Goal: Information Seeking & Learning: Learn about a topic

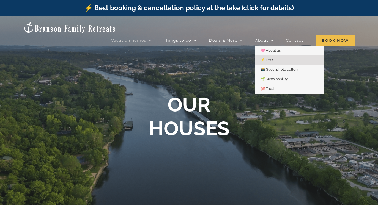
click at [271, 58] on span "⚡️ FAQ" at bounding box center [266, 60] width 12 height 4
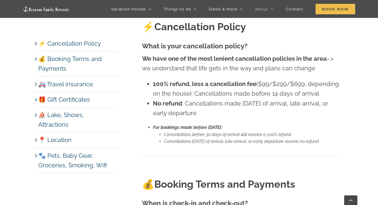
scroll to position [217, 0]
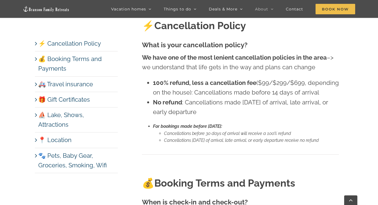
click at [59, 136] on link "📍 Location" at bounding box center [54, 139] width 33 height 7
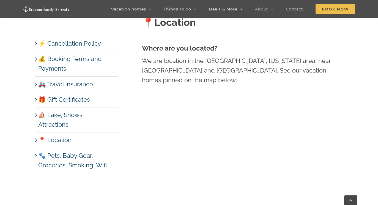
scroll to position [2439, 0]
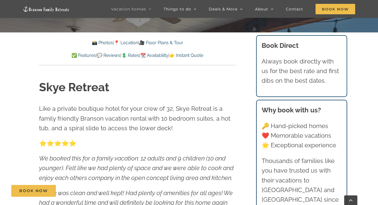
scroll to position [189, 0]
click at [98, 43] on link "📸 Photos" at bounding box center [102, 42] width 21 height 5
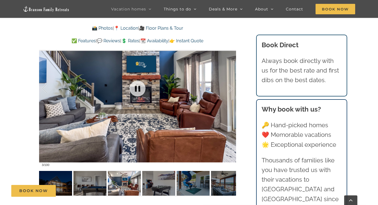
scroll to position [427, 0]
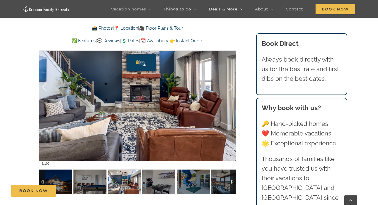
click at [122, 181] on img at bounding box center [124, 182] width 33 height 25
click at [159, 180] on img at bounding box center [158, 182] width 33 height 25
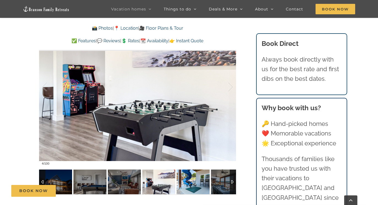
click at [190, 181] on img at bounding box center [192, 182] width 33 height 25
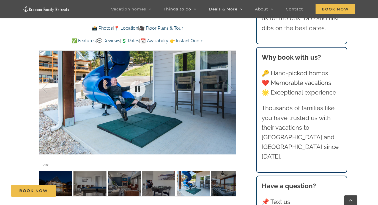
scroll to position [428, 0]
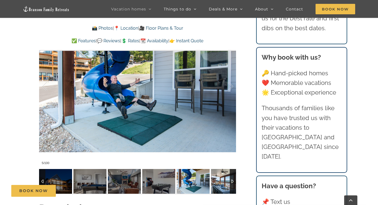
click at [223, 180] on img at bounding box center [227, 181] width 33 height 25
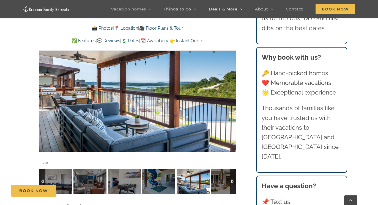
click at [233, 179] on div at bounding box center [233, 181] width 6 height 25
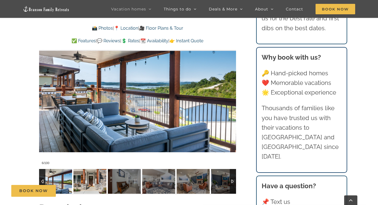
click at [95, 176] on img at bounding box center [89, 181] width 33 height 25
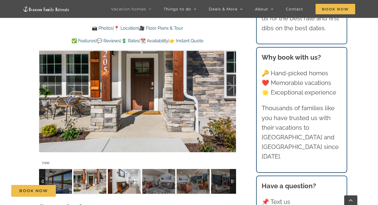
click at [127, 178] on img at bounding box center [124, 181] width 33 height 25
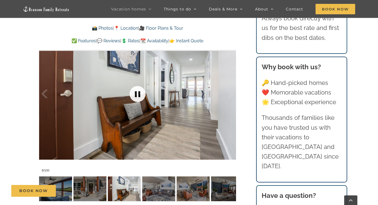
scroll to position [422, 0]
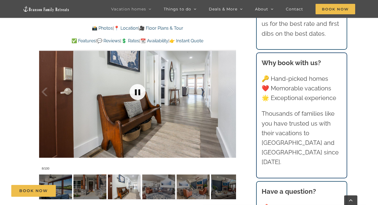
click at [140, 98] on link at bounding box center [137, 92] width 22 height 22
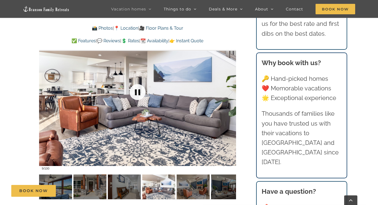
click at [137, 92] on link at bounding box center [137, 92] width 22 height 22
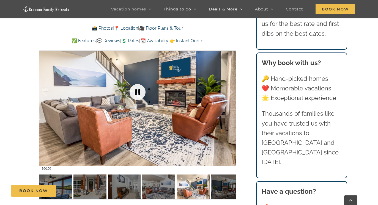
click at [138, 92] on link at bounding box center [137, 92] width 22 height 22
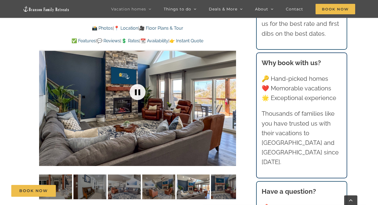
click at [138, 92] on link at bounding box center [137, 92] width 22 height 22
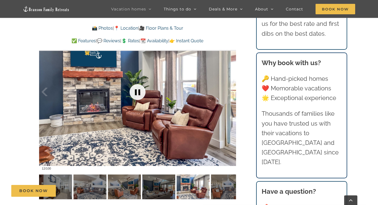
click at [138, 92] on link at bounding box center [137, 92] width 22 height 22
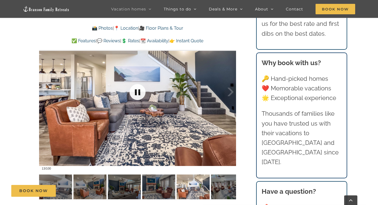
click at [138, 92] on link at bounding box center [137, 92] width 22 height 22
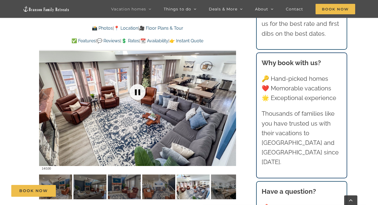
click at [138, 92] on link at bounding box center [137, 92] width 22 height 22
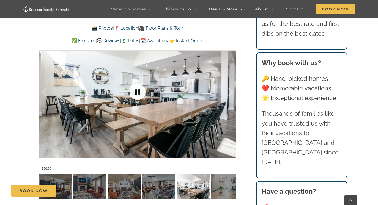
click at [138, 92] on link at bounding box center [137, 92] width 22 height 22
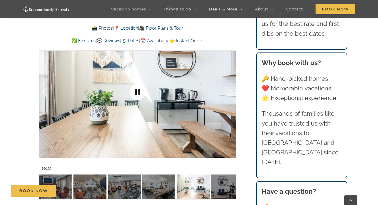
click at [138, 92] on link at bounding box center [137, 92] width 22 height 22
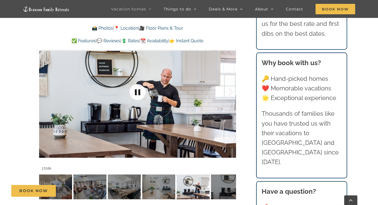
click at [138, 92] on link at bounding box center [137, 92] width 22 height 22
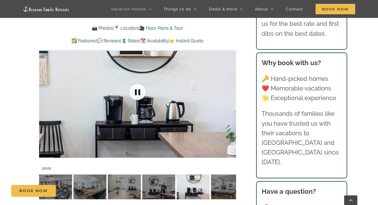
click at [138, 92] on link at bounding box center [137, 92] width 22 height 22
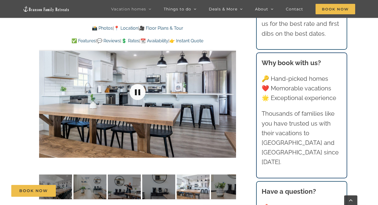
click at [138, 92] on link at bounding box center [137, 92] width 22 height 22
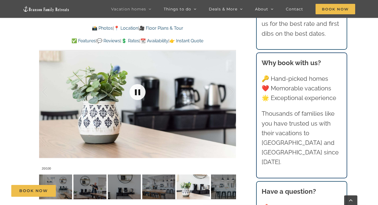
click at [138, 92] on link at bounding box center [137, 92] width 22 height 22
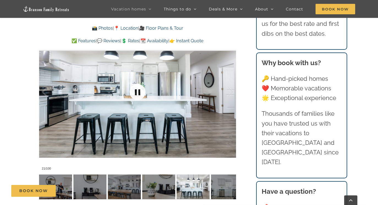
click at [138, 92] on link at bounding box center [137, 92] width 22 height 22
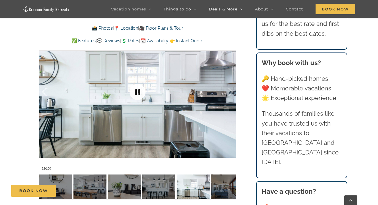
click at [138, 92] on link at bounding box center [137, 92] width 22 height 22
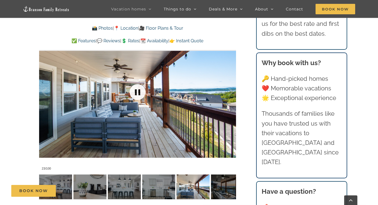
click at [138, 91] on link at bounding box center [137, 92] width 22 height 22
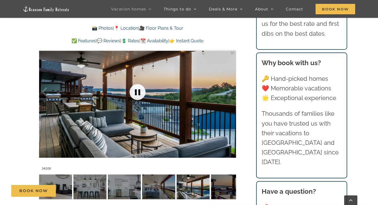
click at [137, 91] on link at bounding box center [137, 92] width 22 height 22
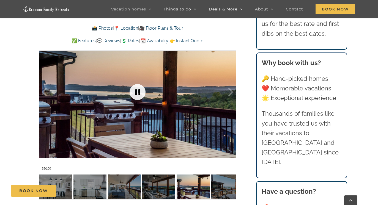
click at [137, 91] on link at bounding box center [137, 92] width 22 height 22
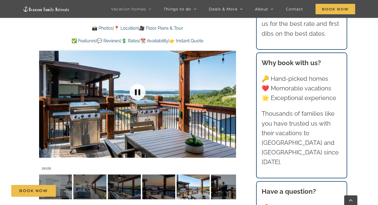
click at [137, 91] on link at bounding box center [137, 92] width 22 height 22
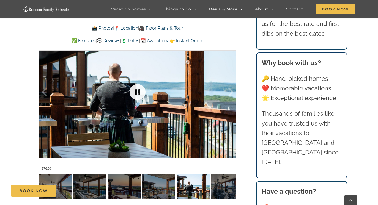
click at [137, 91] on link at bounding box center [137, 92] width 22 height 22
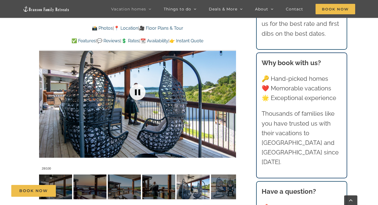
click at [138, 92] on link at bounding box center [137, 92] width 22 height 22
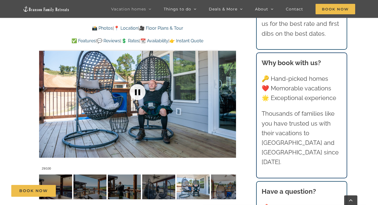
click at [138, 92] on link at bounding box center [137, 92] width 22 height 22
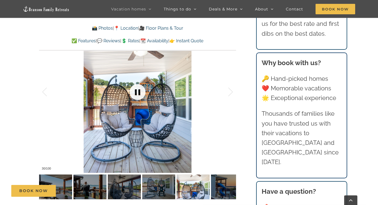
click at [138, 92] on link at bounding box center [137, 92] width 22 height 22
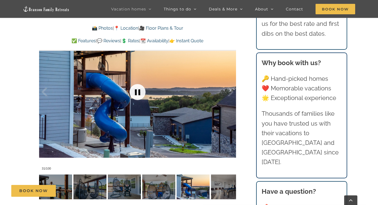
click at [138, 92] on link at bounding box center [137, 92] width 22 height 22
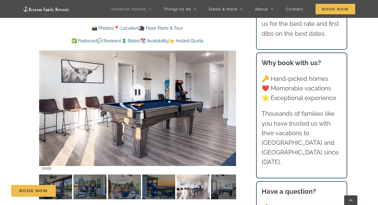
click at [68, 97] on div at bounding box center [137, 92] width 197 height 162
click at [49, 108] on div at bounding box center [50, 92] width 17 height 34
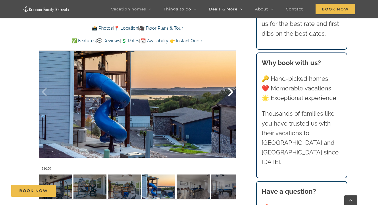
click at [230, 89] on div at bounding box center [224, 92] width 17 height 34
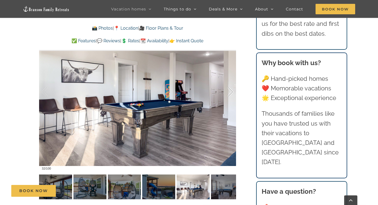
click at [230, 89] on div at bounding box center [224, 92] width 17 height 34
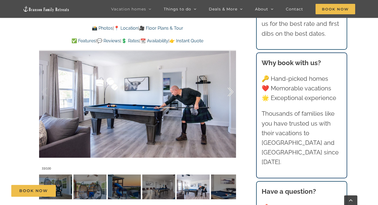
click at [230, 89] on div at bounding box center [224, 92] width 17 height 34
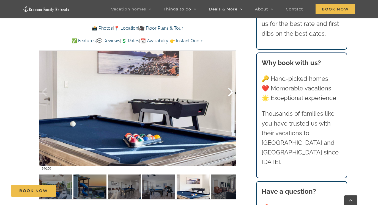
click at [230, 89] on div at bounding box center [224, 92] width 17 height 34
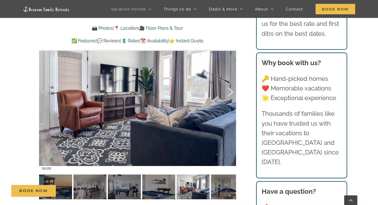
click at [230, 89] on div at bounding box center [224, 92] width 17 height 34
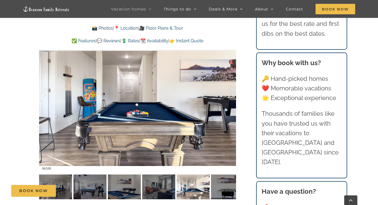
click at [230, 89] on div at bounding box center [224, 92] width 17 height 34
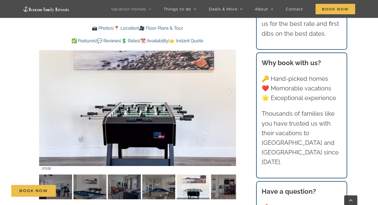
click at [230, 89] on div at bounding box center [224, 92] width 17 height 34
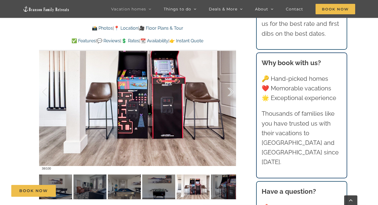
click at [230, 89] on div at bounding box center [224, 92] width 17 height 34
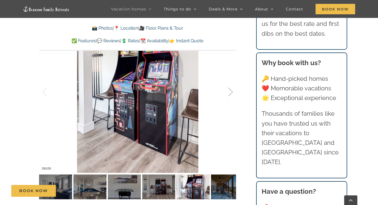
click at [230, 89] on div at bounding box center [224, 92] width 17 height 34
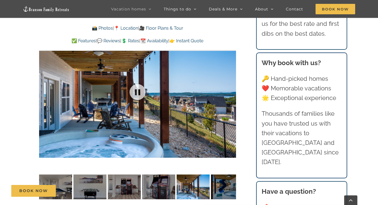
click at [230, 89] on div at bounding box center [137, 92] width 197 height 162
click at [230, 93] on div at bounding box center [224, 92] width 17 height 34
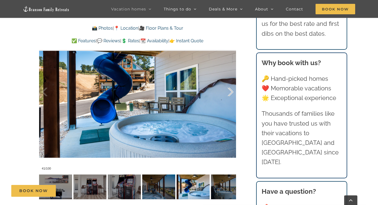
click at [230, 93] on div at bounding box center [224, 92] width 17 height 34
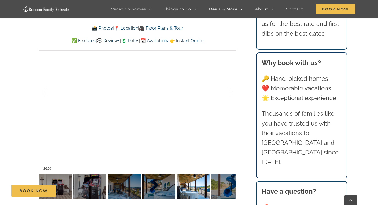
click at [230, 93] on div at bounding box center [224, 92] width 17 height 34
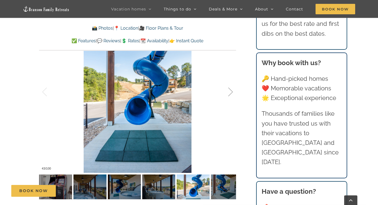
click at [230, 93] on div at bounding box center [224, 92] width 17 height 34
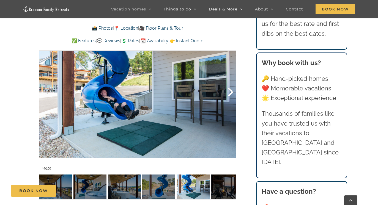
click at [230, 93] on div at bounding box center [224, 92] width 17 height 34
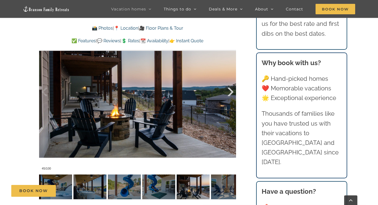
click at [230, 93] on div at bounding box center [224, 92] width 17 height 34
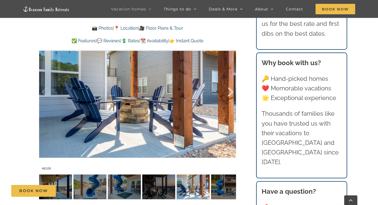
click at [230, 93] on div at bounding box center [224, 92] width 17 height 34
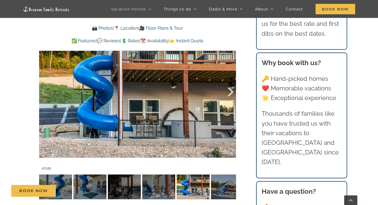
click at [230, 93] on div at bounding box center [224, 92] width 17 height 34
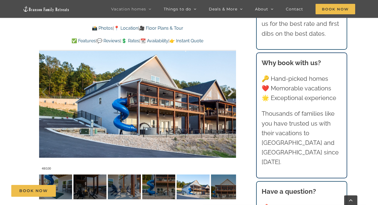
click at [230, 93] on div at bounding box center [224, 92] width 17 height 34
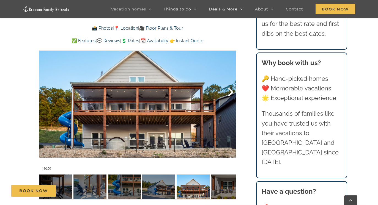
click at [230, 93] on div at bounding box center [224, 92] width 17 height 34
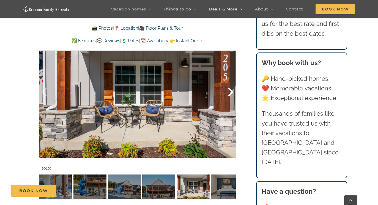
click at [230, 93] on div at bounding box center [224, 92] width 17 height 34
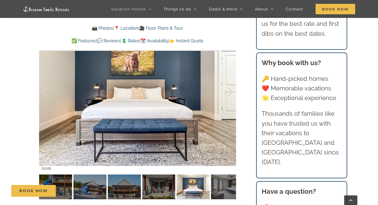
click at [230, 93] on div at bounding box center [224, 92] width 17 height 34
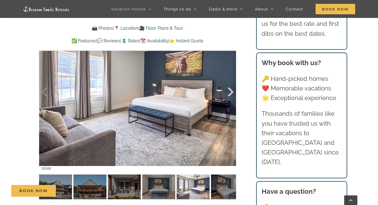
click at [230, 93] on div at bounding box center [224, 92] width 17 height 34
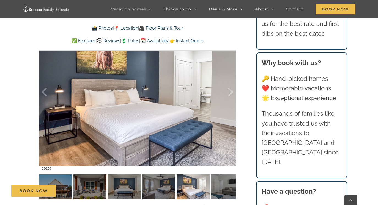
click at [136, 40] on link "💲 Rates" at bounding box center [130, 40] width 18 height 5
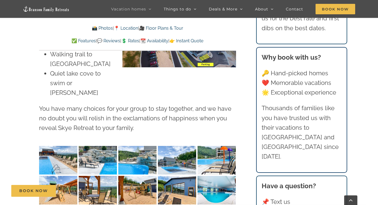
scroll to position [1379, 0]
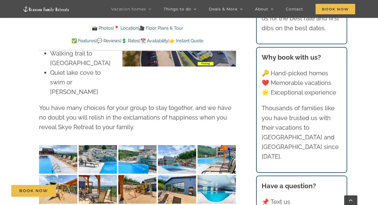
click at [64, 145] on img "Skye-Retreat-1051" at bounding box center [58, 159] width 38 height 29
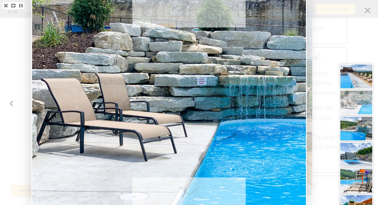
click at [354, 107] on img at bounding box center [355, 102] width 33 height 25
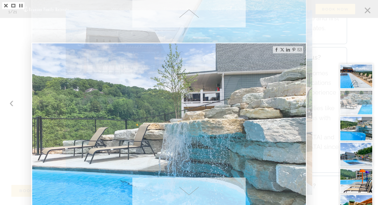
click at [356, 128] on img at bounding box center [355, 128] width 33 height 25
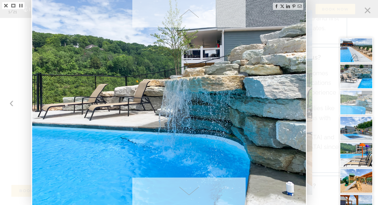
click at [353, 104] on img at bounding box center [355, 102] width 33 height 25
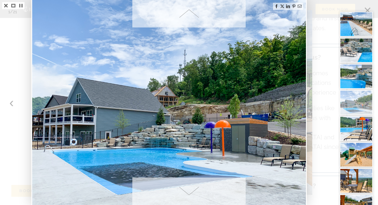
click at [354, 125] on img at bounding box center [355, 128] width 33 height 25
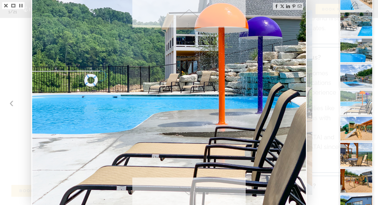
click at [355, 136] on img at bounding box center [355, 128] width 33 height 25
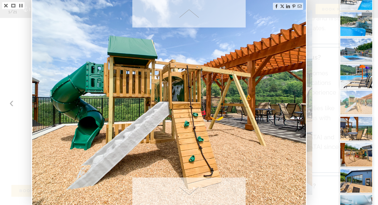
click at [355, 134] on img at bounding box center [355, 128] width 33 height 25
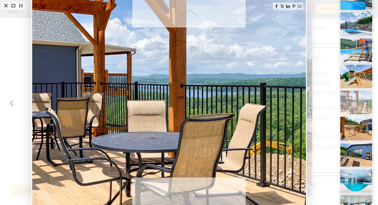
click at [355, 130] on img at bounding box center [355, 128] width 33 height 25
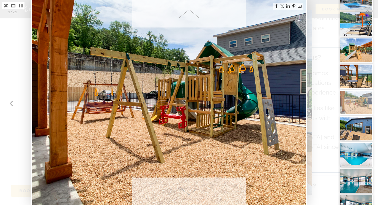
click at [355, 130] on img at bounding box center [355, 128] width 33 height 25
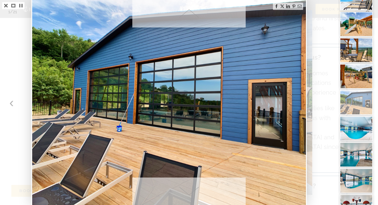
click at [355, 136] on img at bounding box center [355, 128] width 33 height 25
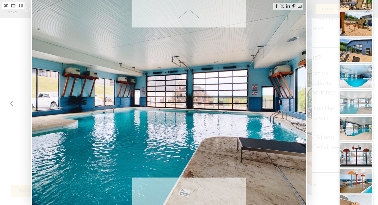
click at [358, 126] on img at bounding box center [355, 128] width 33 height 25
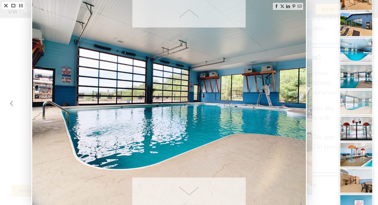
click at [357, 131] on img at bounding box center [355, 128] width 33 height 25
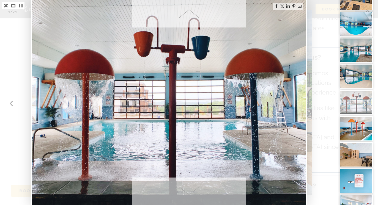
click at [357, 101] on img at bounding box center [355, 102] width 33 height 25
click at [357, 79] on img at bounding box center [355, 76] width 33 height 25
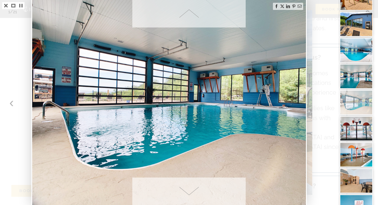
click at [357, 151] on img at bounding box center [355, 154] width 33 height 25
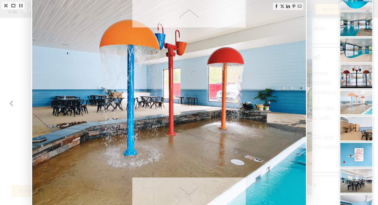
click at [357, 153] on img at bounding box center [355, 154] width 33 height 25
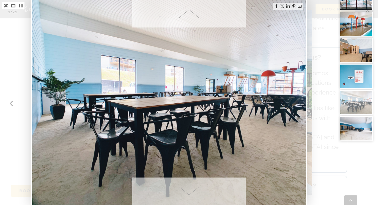
click at [359, 81] on img at bounding box center [355, 76] width 33 height 25
click at [360, 77] on img at bounding box center [355, 76] width 33 height 25
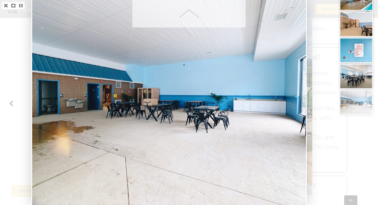
click at [355, 74] on img at bounding box center [355, 76] width 33 height 25
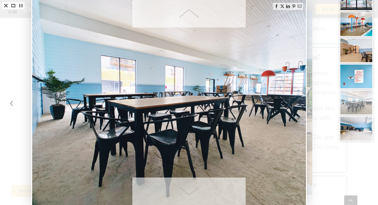
click at [357, 108] on img at bounding box center [355, 102] width 33 height 25
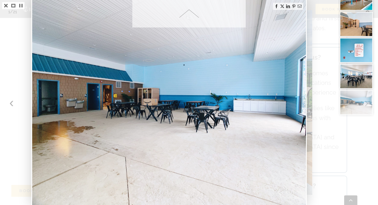
click at [355, 99] on img at bounding box center [355, 102] width 33 height 25
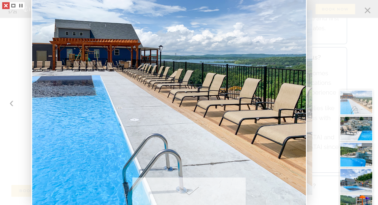
click at [5, 4] on link at bounding box center [5, 5] width 7 height 7
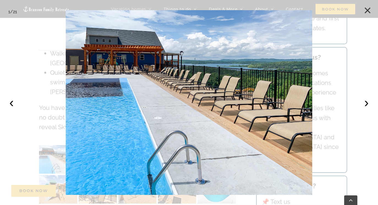
click at [367, 8] on button "×" at bounding box center [367, 10] width 12 height 12
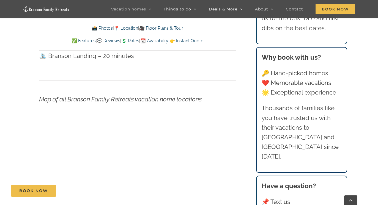
scroll to position [1692, 0]
click at [218, 117] on p at bounding box center [137, 159] width 197 height 85
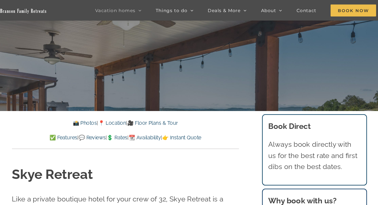
scroll to position [124, 0]
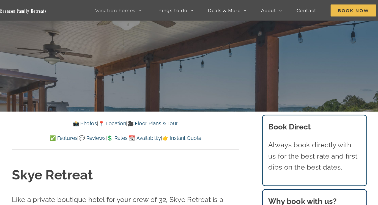
click at [140, 119] on link "📆 Availability" at bounding box center [154, 119] width 28 height 5
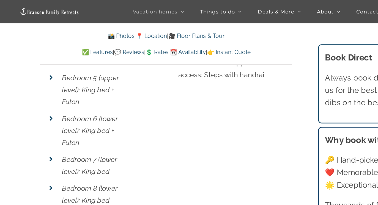
scroll to position [2287, 0]
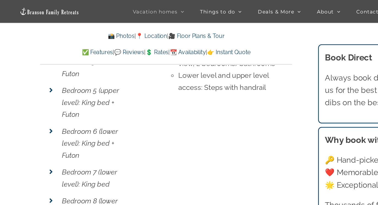
click at [92, 29] on link "📸 Photos" at bounding box center [102, 28] width 21 height 5
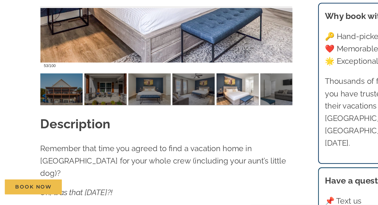
scroll to position [495, 0]
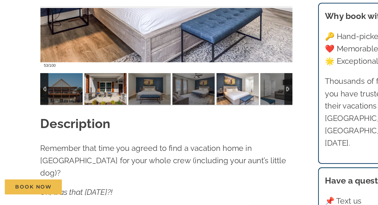
click at [85, 102] on img at bounding box center [89, 114] width 33 height 25
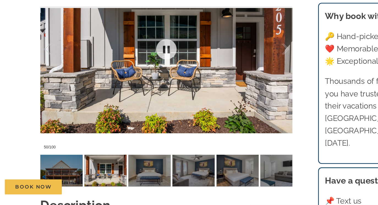
scroll to position [431, 0]
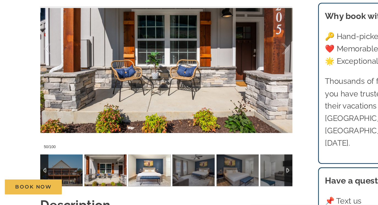
click at [117, 165] on img at bounding box center [124, 177] width 33 height 25
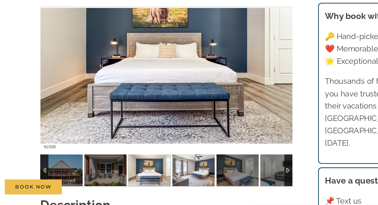
click at [149, 165] on img at bounding box center [158, 177] width 33 height 25
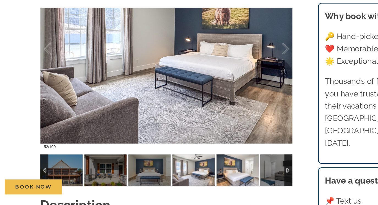
click at [176, 165] on img at bounding box center [192, 177] width 33 height 25
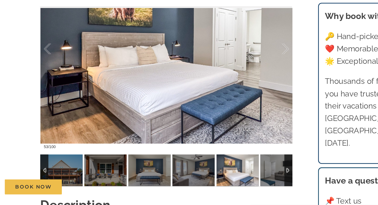
click at [190, 165] on img at bounding box center [192, 177] width 33 height 25
click at [216, 165] on img at bounding box center [227, 177] width 33 height 25
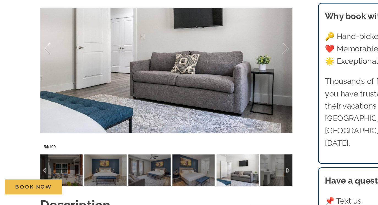
click at [230, 165] on div at bounding box center [233, 177] width 6 height 25
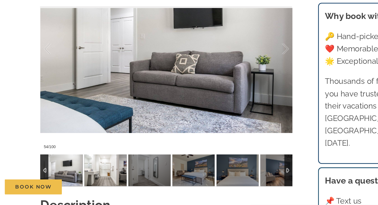
click at [84, 165] on img at bounding box center [89, 177] width 33 height 25
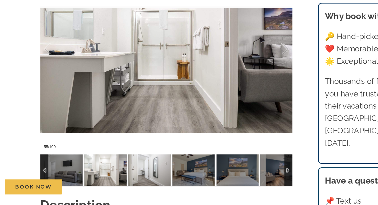
click at [111, 165] on img at bounding box center [124, 177] width 33 height 25
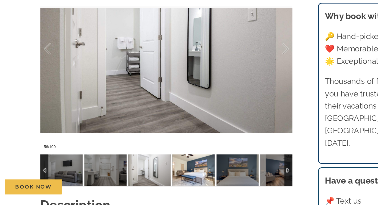
click at [147, 165] on img at bounding box center [158, 177] width 33 height 25
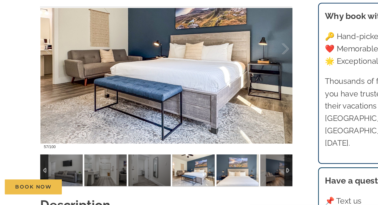
click at [181, 165] on img at bounding box center [192, 177] width 33 height 25
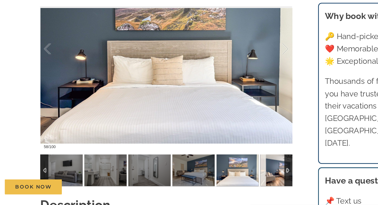
click at [213, 165] on img at bounding box center [227, 177] width 33 height 25
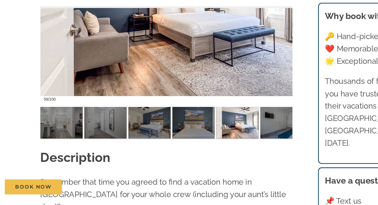
scroll to position [469, 0]
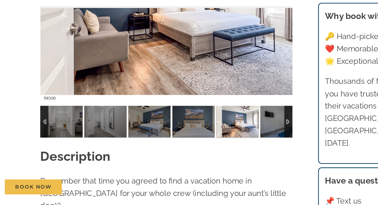
click at [230, 128] on div at bounding box center [233, 140] width 6 height 25
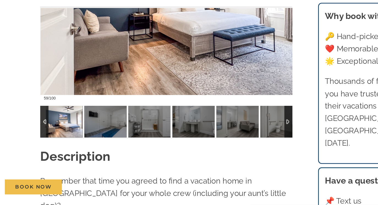
click at [230, 128] on div at bounding box center [233, 140] width 6 height 25
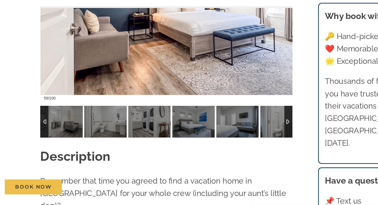
click at [230, 128] on div at bounding box center [233, 140] width 6 height 25
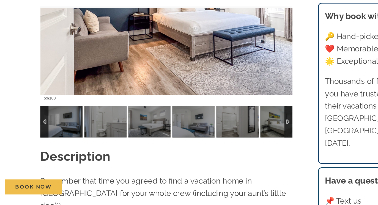
click at [230, 128] on div at bounding box center [233, 140] width 6 height 25
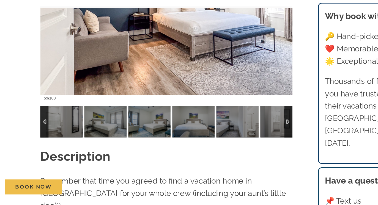
click at [230, 128] on div at bounding box center [233, 140] width 6 height 25
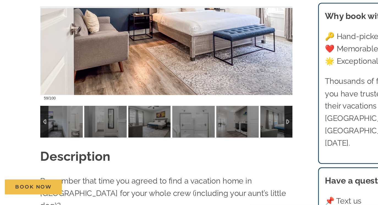
click at [230, 128] on div at bounding box center [233, 140] width 6 height 25
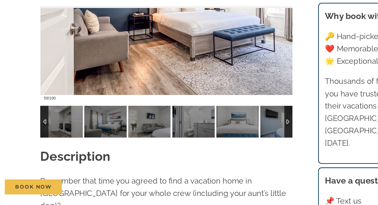
click at [230, 128] on div at bounding box center [233, 140] width 6 height 25
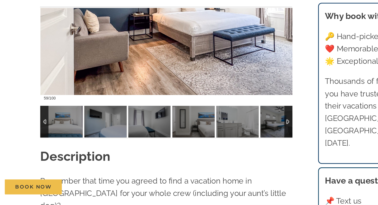
click at [230, 128] on div at bounding box center [233, 140] width 6 height 25
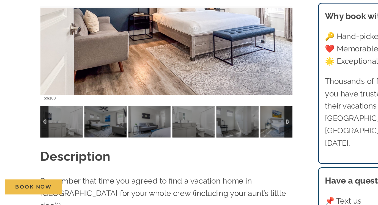
click at [230, 128] on div at bounding box center [233, 140] width 6 height 25
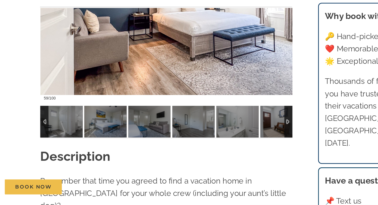
click at [230, 128] on div at bounding box center [233, 140] width 6 height 25
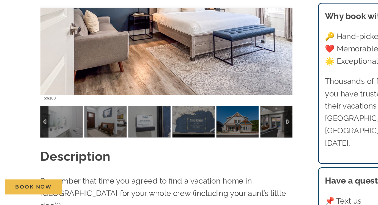
click at [230, 128] on div at bounding box center [233, 140] width 6 height 25
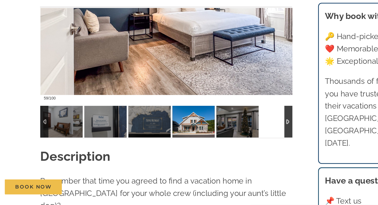
click at [149, 128] on img at bounding box center [158, 140] width 33 height 25
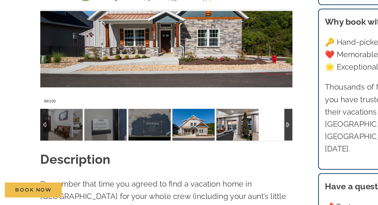
click at [181, 128] on img at bounding box center [192, 140] width 33 height 25
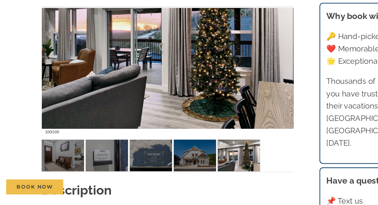
scroll to position [451, 0]
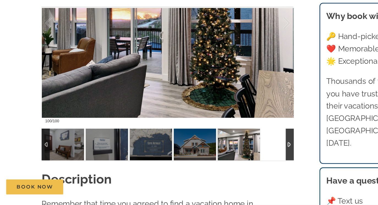
click at [230, 145] on div at bounding box center [233, 157] width 6 height 25
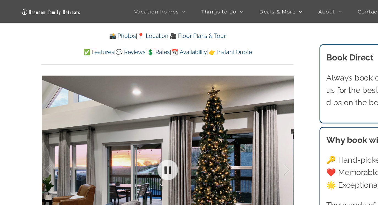
scroll to position [360, 0]
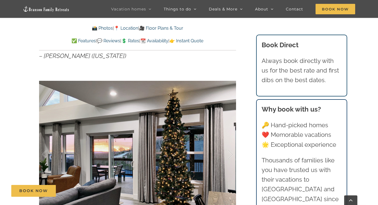
click at [176, 30] on link "🎥 Floor Plans & Tour" at bounding box center [161, 28] width 44 height 5
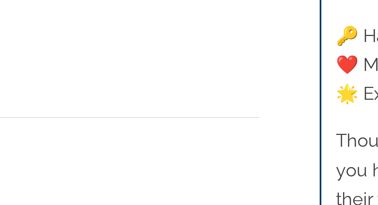
scroll to position [1964, 0]
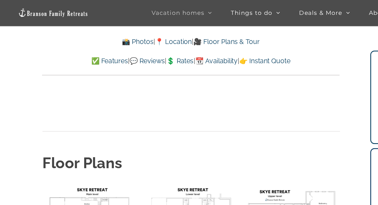
click at [119, 28] on link "📍 Location" at bounding box center [126, 28] width 24 height 5
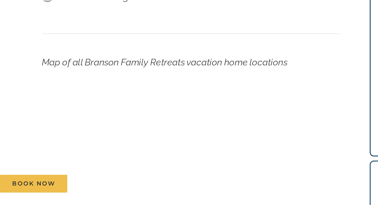
scroll to position [1682, 0]
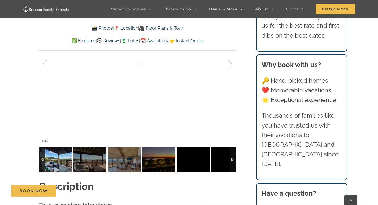
scroll to position [407, 0]
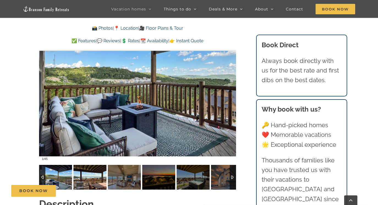
click at [92, 167] on img at bounding box center [89, 177] width 33 height 25
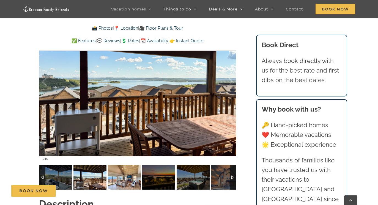
click at [129, 165] on img at bounding box center [124, 177] width 33 height 25
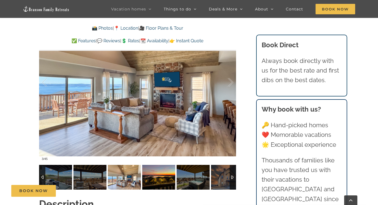
click at [153, 165] on img at bounding box center [158, 177] width 33 height 25
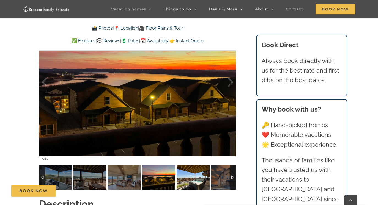
click at [187, 166] on img at bounding box center [192, 177] width 33 height 25
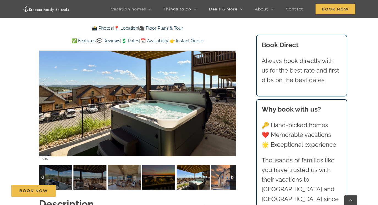
click at [225, 167] on img at bounding box center [227, 177] width 33 height 25
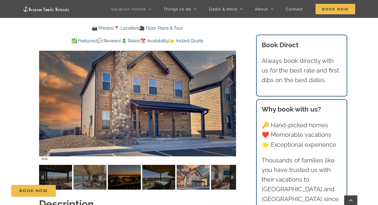
click at [233, 165] on div at bounding box center [233, 177] width 6 height 25
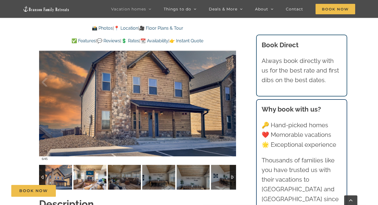
click at [89, 167] on img at bounding box center [89, 177] width 33 height 25
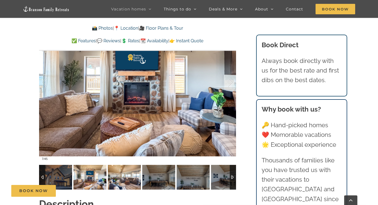
click at [128, 172] on img at bounding box center [124, 177] width 33 height 25
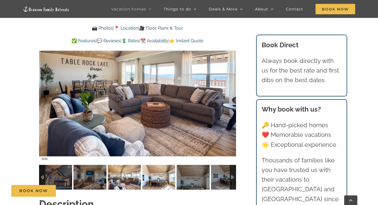
click at [164, 174] on img at bounding box center [158, 177] width 33 height 25
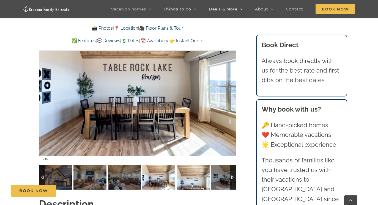
click at [192, 172] on img at bounding box center [192, 177] width 33 height 25
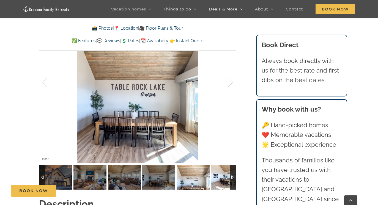
click at [212, 167] on img at bounding box center [227, 177] width 33 height 25
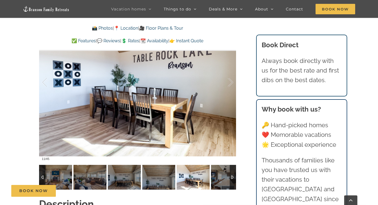
click at [232, 167] on div at bounding box center [233, 177] width 6 height 25
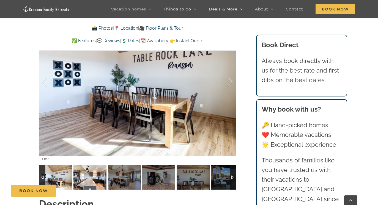
click at [96, 170] on img at bounding box center [89, 177] width 33 height 25
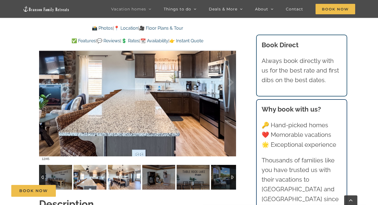
click at [121, 169] on img at bounding box center [124, 177] width 33 height 25
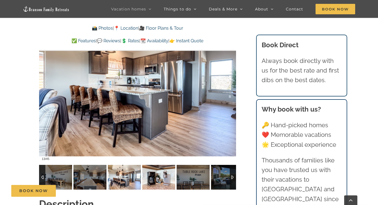
click at [160, 167] on img at bounding box center [158, 177] width 33 height 25
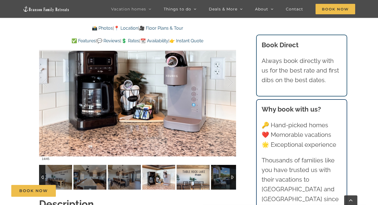
click at [188, 166] on img at bounding box center [192, 177] width 33 height 25
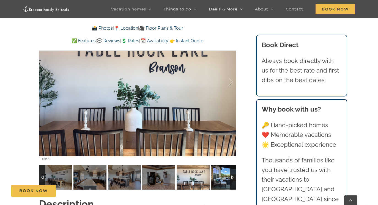
click at [218, 165] on img at bounding box center [227, 177] width 33 height 25
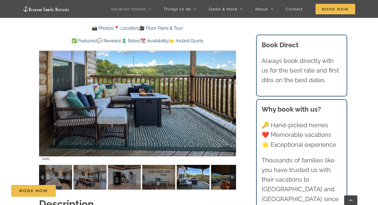
click at [233, 168] on div at bounding box center [233, 177] width 6 height 25
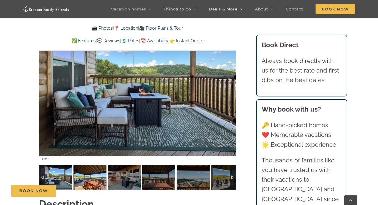
click at [85, 170] on img at bounding box center [89, 177] width 33 height 25
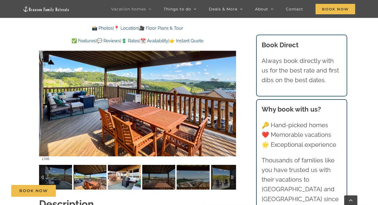
click at [134, 168] on img at bounding box center [124, 177] width 33 height 25
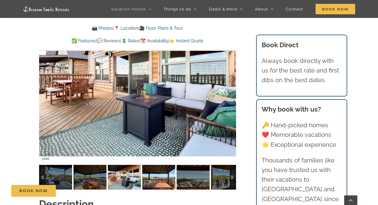
click at [161, 172] on img at bounding box center [158, 177] width 33 height 25
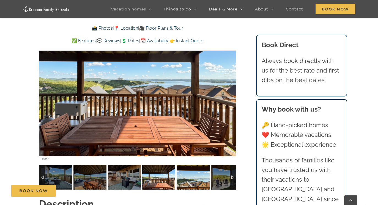
click at [203, 165] on img at bounding box center [192, 177] width 33 height 25
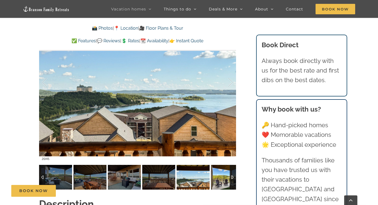
click at [221, 166] on img at bounding box center [227, 177] width 33 height 25
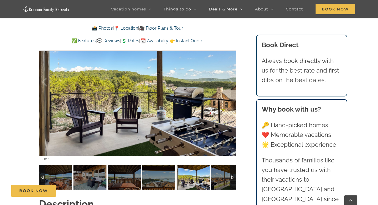
click at [232, 166] on div at bounding box center [233, 177] width 6 height 25
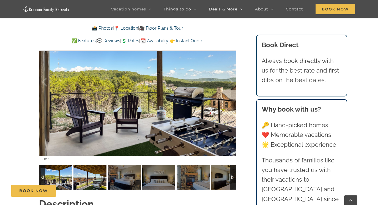
click at [93, 167] on img at bounding box center [89, 177] width 33 height 25
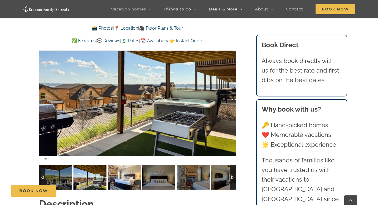
click at [131, 165] on img at bounding box center [124, 177] width 33 height 25
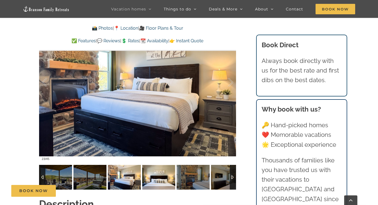
click at [158, 165] on img at bounding box center [158, 177] width 33 height 25
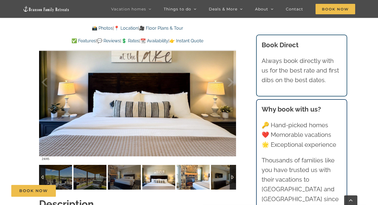
click at [190, 169] on img at bounding box center [192, 177] width 33 height 25
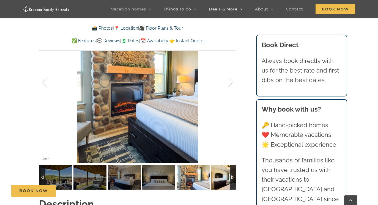
click at [229, 172] on img at bounding box center [227, 177] width 33 height 25
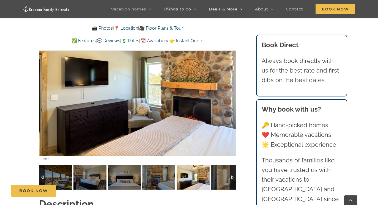
click at [233, 167] on div at bounding box center [233, 177] width 6 height 25
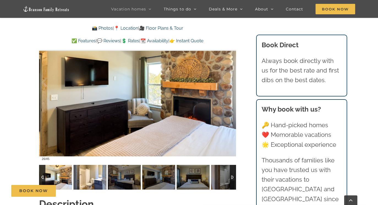
click at [90, 167] on img at bounding box center [89, 177] width 33 height 25
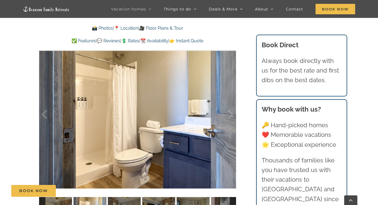
scroll to position [369, 0]
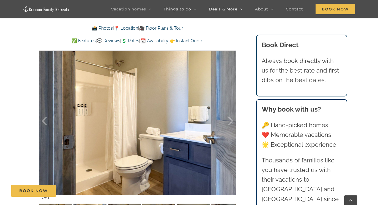
click at [132, 41] on link "💲 Rates" at bounding box center [130, 40] width 18 height 5
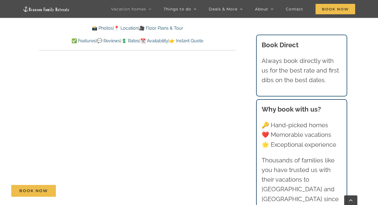
scroll to position [2805, 0]
click at [128, 28] on link "📍 Location" at bounding box center [126, 28] width 24 height 5
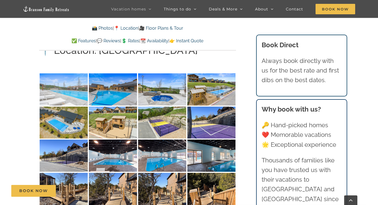
click at [67, 73] on img at bounding box center [64, 89] width 48 height 32
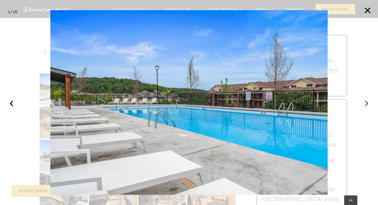
click at [365, 103] on button "›" at bounding box center [366, 102] width 12 height 12
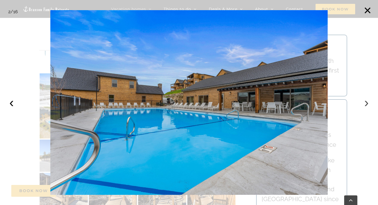
click at [365, 103] on button "›" at bounding box center [366, 102] width 12 height 12
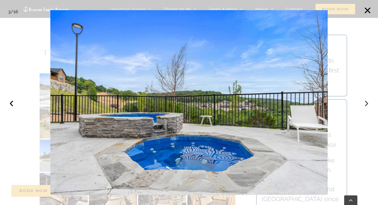
click at [365, 103] on button "›" at bounding box center [366, 102] width 12 height 12
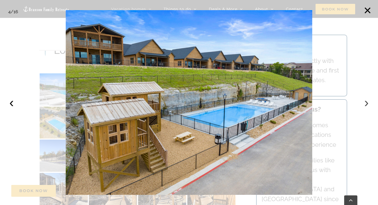
click at [365, 103] on button "›" at bounding box center [366, 102] width 12 height 12
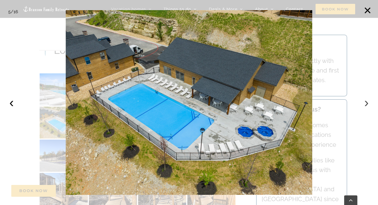
click at [365, 103] on button "›" at bounding box center [366, 102] width 12 height 12
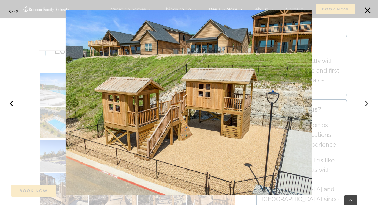
click at [365, 103] on button "›" at bounding box center [366, 102] width 12 height 12
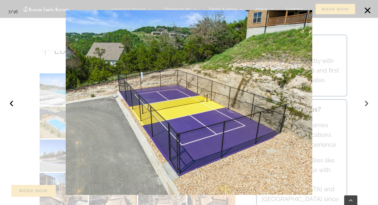
click at [365, 103] on button "›" at bounding box center [366, 102] width 12 height 12
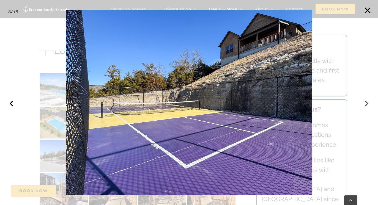
click at [365, 103] on button "›" at bounding box center [366, 102] width 12 height 12
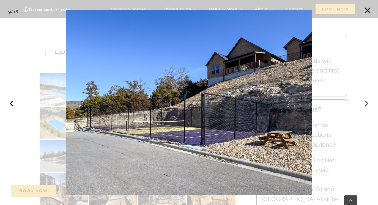
click at [365, 103] on button "›" at bounding box center [366, 102] width 12 height 12
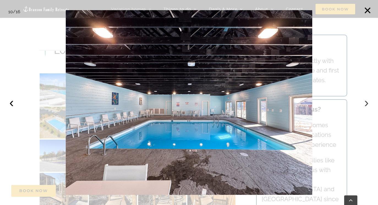
click at [365, 103] on button "›" at bounding box center [366, 102] width 12 height 12
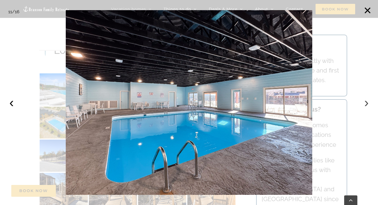
click at [365, 103] on button "›" at bounding box center [366, 102] width 12 height 12
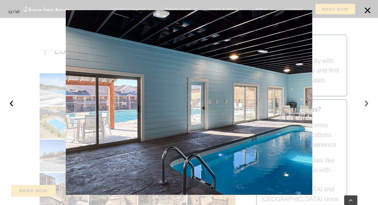
click at [365, 103] on button "›" at bounding box center [366, 102] width 12 height 12
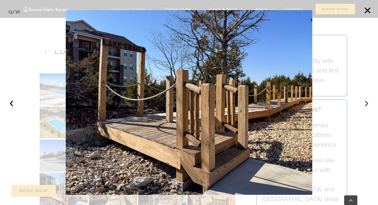
click at [365, 103] on button "›" at bounding box center [366, 102] width 12 height 12
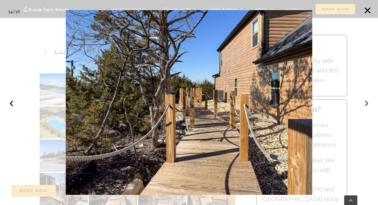
click at [364, 105] on button "›" at bounding box center [366, 102] width 12 height 12
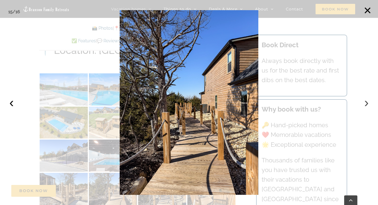
click at [364, 105] on button "›" at bounding box center [366, 102] width 12 height 12
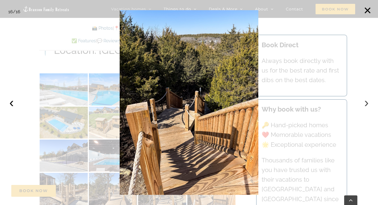
click at [364, 105] on button "›" at bounding box center [366, 102] width 12 height 12
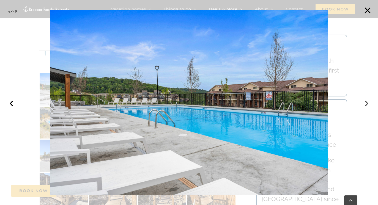
click at [364, 105] on button "›" at bounding box center [366, 102] width 12 height 12
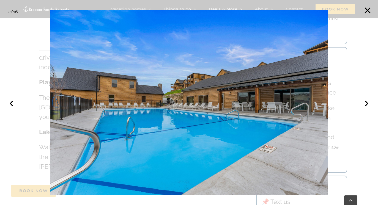
scroll to position [1285, 0]
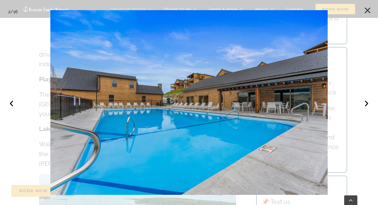
click at [365, 10] on button "×" at bounding box center [367, 10] width 12 height 12
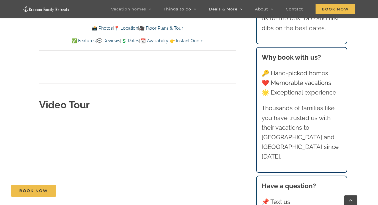
scroll to position [1849, 0]
